Goal: Task Accomplishment & Management: Use online tool/utility

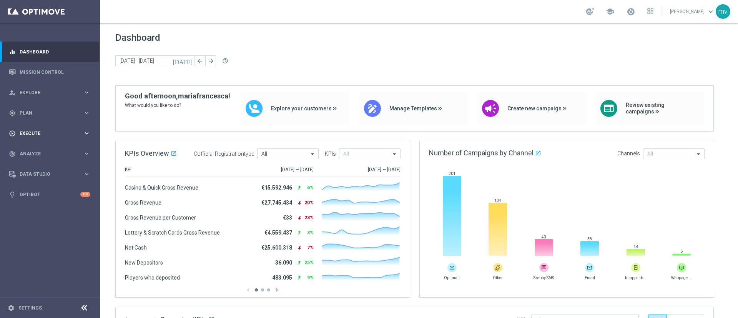
click at [47, 128] on div "play_circle_outline Execute keyboard_arrow_right" at bounding box center [49, 133] width 99 height 20
click at [41, 111] on span "Plan" at bounding box center [51, 113] width 63 height 5
click at [42, 96] on div "person_search Explore keyboard_arrow_right" at bounding box center [49, 92] width 99 height 20
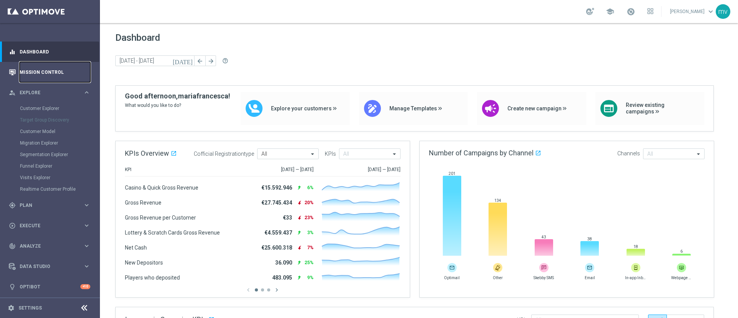
click at [50, 74] on link "Mission Control" at bounding box center [55, 72] width 71 height 20
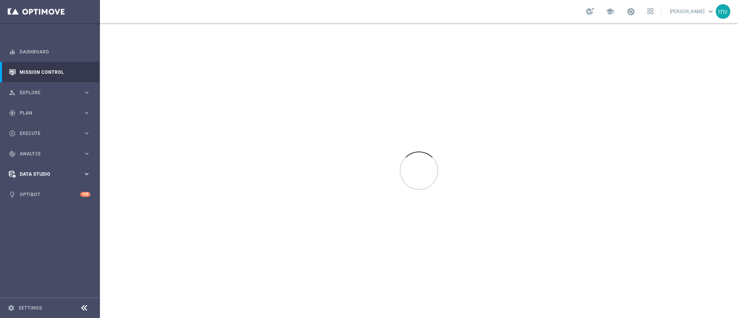
click at [48, 174] on span "Data Studio" at bounding box center [51, 174] width 63 height 5
click at [47, 157] on div "track_changes Analyze keyboard_arrow_right" at bounding box center [49, 153] width 99 height 20
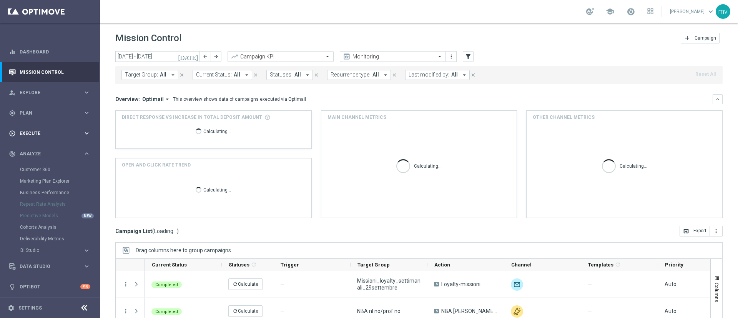
click at [47, 134] on span "Execute" at bounding box center [51, 133] width 63 height 5
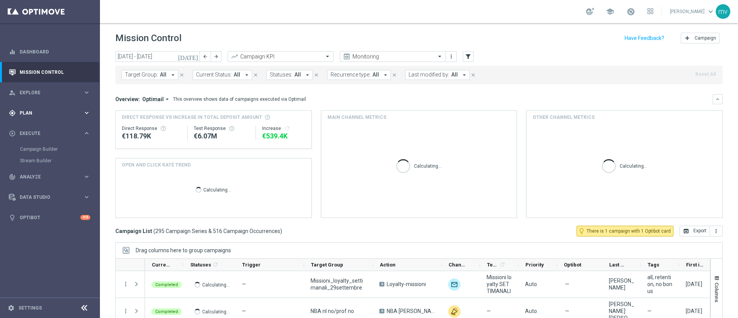
click at [47, 113] on span "Plan" at bounding box center [51, 113] width 63 height 5
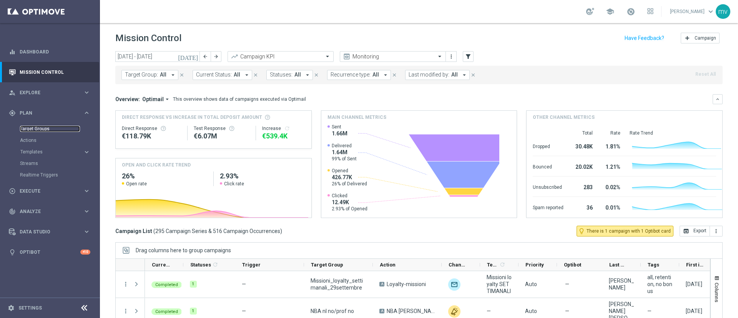
click at [50, 130] on link "Target Groups" at bounding box center [50, 129] width 60 height 6
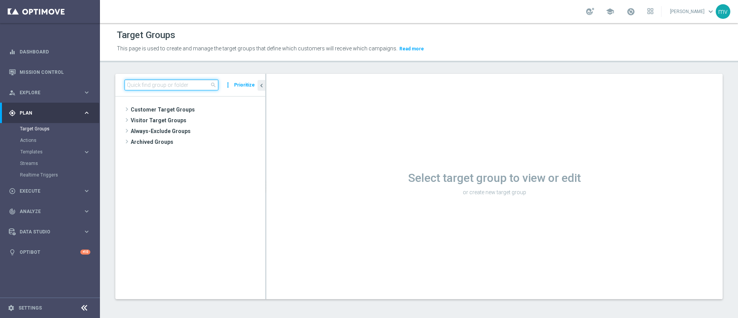
click at [176, 85] on input at bounding box center [171, 85] width 94 height 11
paste input "Master Low Attivi"
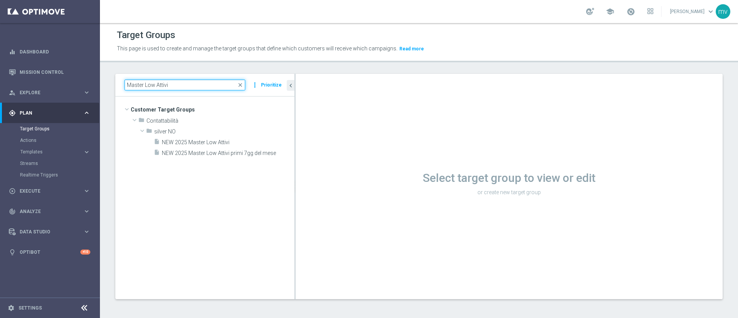
drag, startPoint x: 265, startPoint y: 139, endPoint x: 305, endPoint y: 143, distance: 40.1
click at [295, 143] on div at bounding box center [294, 186] width 1 height 225
type input "Master Low Attivi"
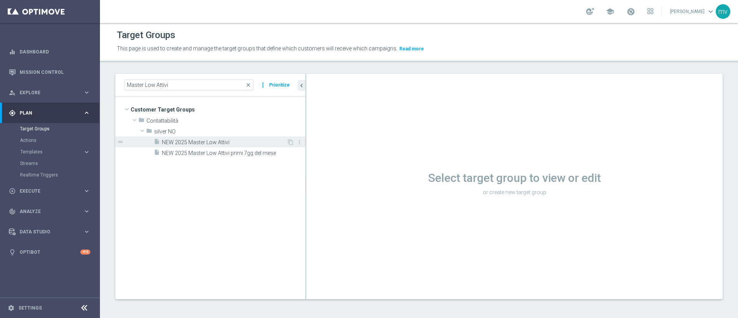
click at [225, 142] on span "NEW 2025 Master Low Attivi" at bounding box center [224, 142] width 125 height 7
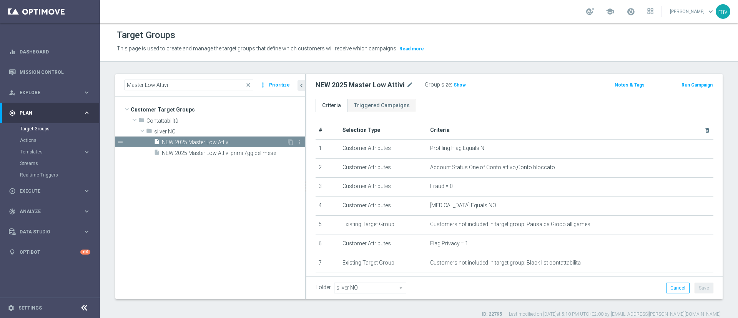
click at [209, 143] on span "NEW 2025 Master Low Attivi" at bounding box center [224, 142] width 125 height 7
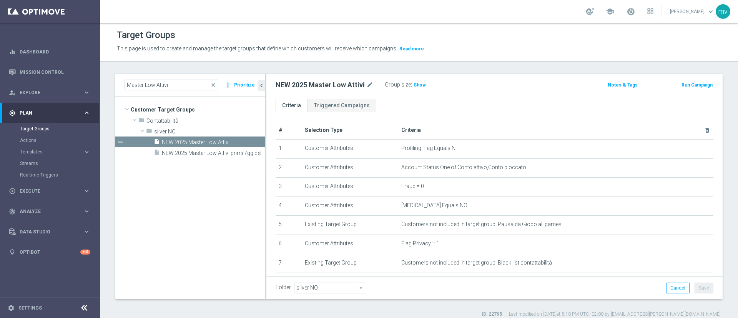
drag, startPoint x: 306, startPoint y: 186, endPoint x: 183, endPoint y: 167, distance: 124.4
click at [183, 167] on as-split "Master Low Attivi close more_vert Prioritize Customer Target Groups library_add…" at bounding box center [418, 186] width 607 height 225
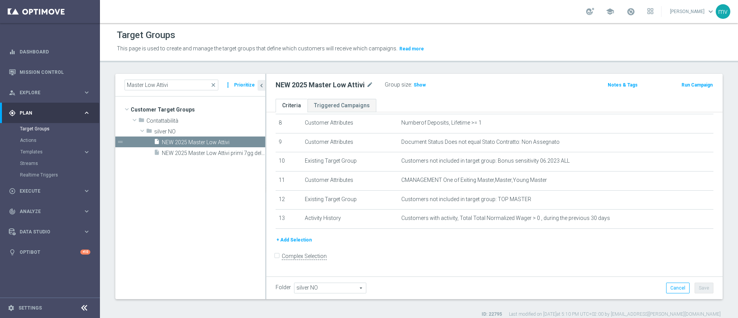
scroll to position [159, 0]
click at [33, 158] on div "Streams" at bounding box center [59, 163] width 79 height 12
click at [33, 162] on link "Streams" at bounding box center [50, 163] width 60 height 6
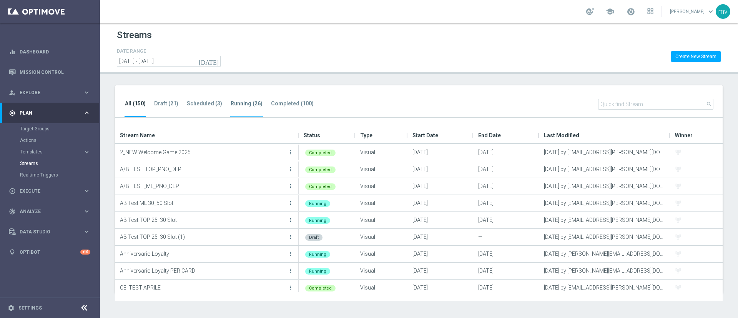
click at [250, 107] on li "Running (26)" at bounding box center [246, 108] width 33 height 18
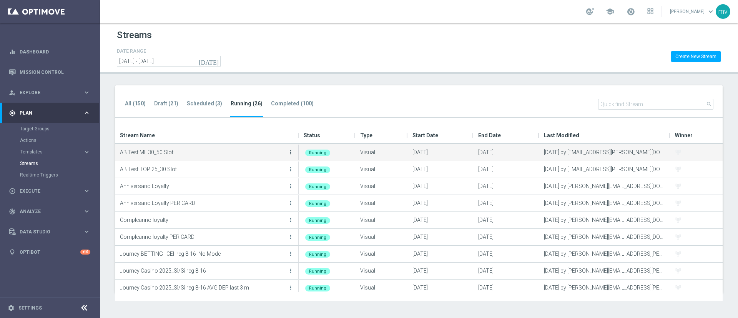
click at [290, 153] on icon "more_vert" at bounding box center [290, 152] width 6 height 6
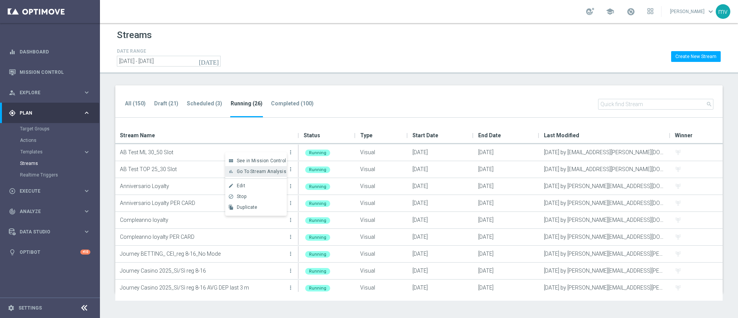
click at [277, 171] on span "Go To Stream Analysis" at bounding box center [262, 171] width 50 height 5
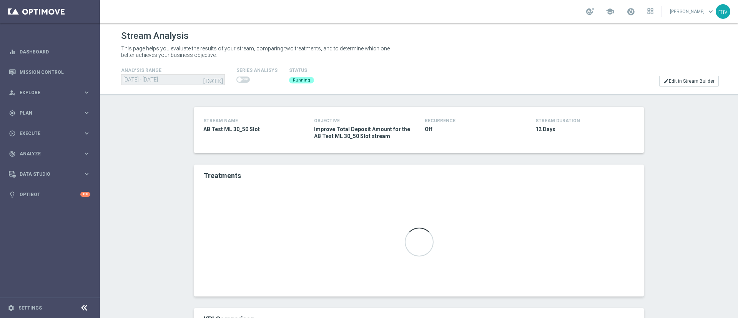
scroll to position [58, 0]
